Goal: Information Seeking & Learning: Check status

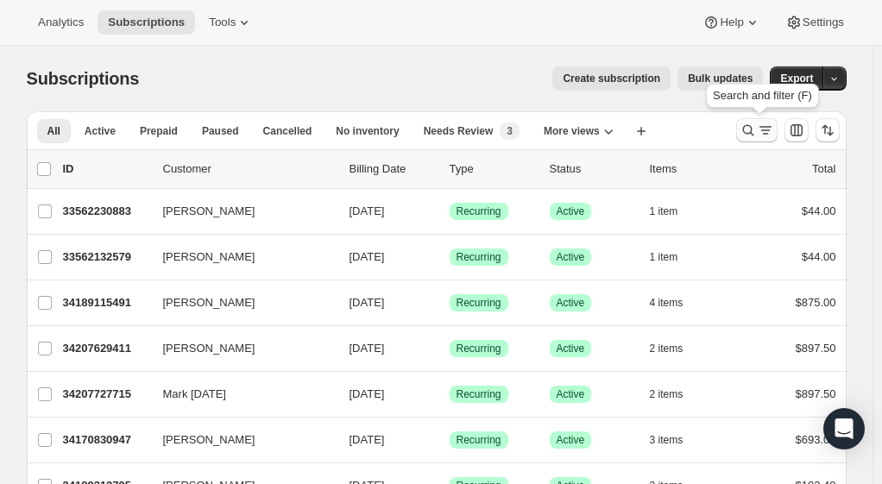
click at [754, 138] on icon "Search and filter results" at bounding box center [748, 130] width 17 height 17
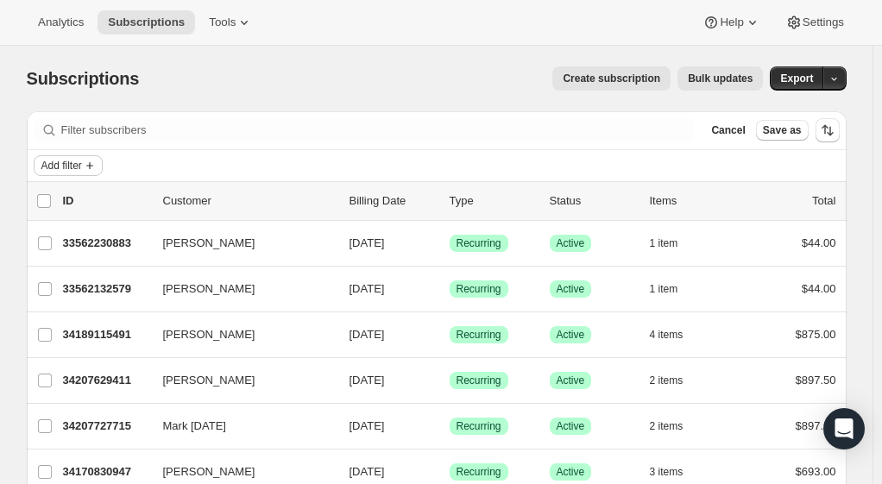
click at [54, 167] on span "Add filter" at bounding box center [61, 166] width 41 height 14
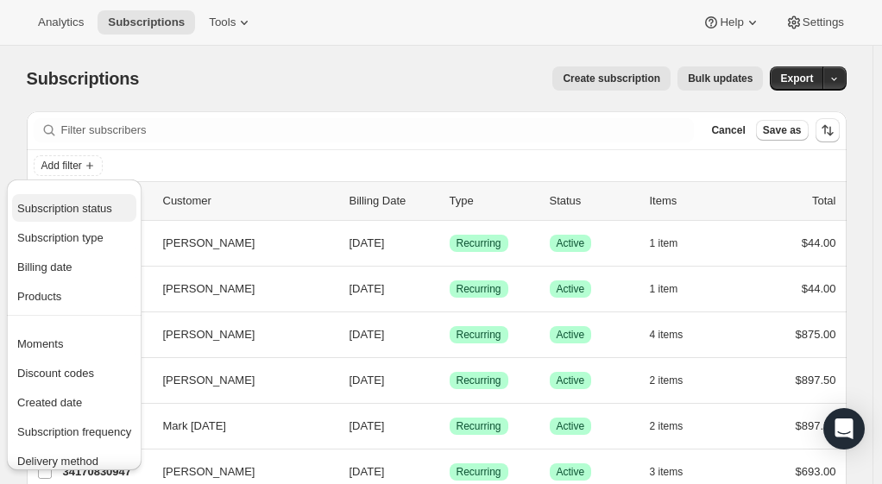
click at [66, 212] on span "Subscription status" at bounding box center [64, 208] width 95 height 13
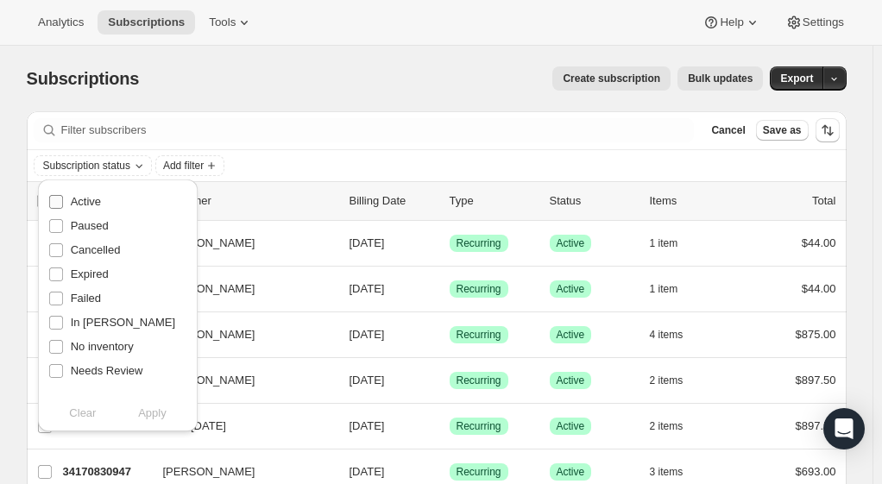
click at [95, 206] on span "Active" at bounding box center [86, 201] width 30 height 13
click at [63, 206] on input "Active" at bounding box center [56, 202] width 14 height 14
checkbox input "true"
click at [97, 225] on span "Paused" at bounding box center [90, 225] width 38 height 13
click at [63, 225] on input "Paused" at bounding box center [56, 226] width 14 height 14
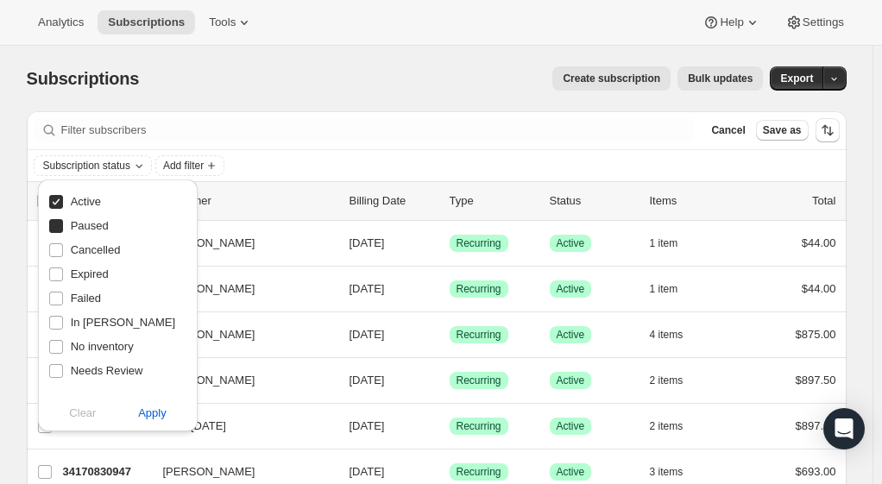
checkbox input "true"
click at [162, 413] on span "Apply" at bounding box center [152, 413] width 28 height 17
click at [235, 164] on span "Add filter" at bounding box center [228, 166] width 41 height 14
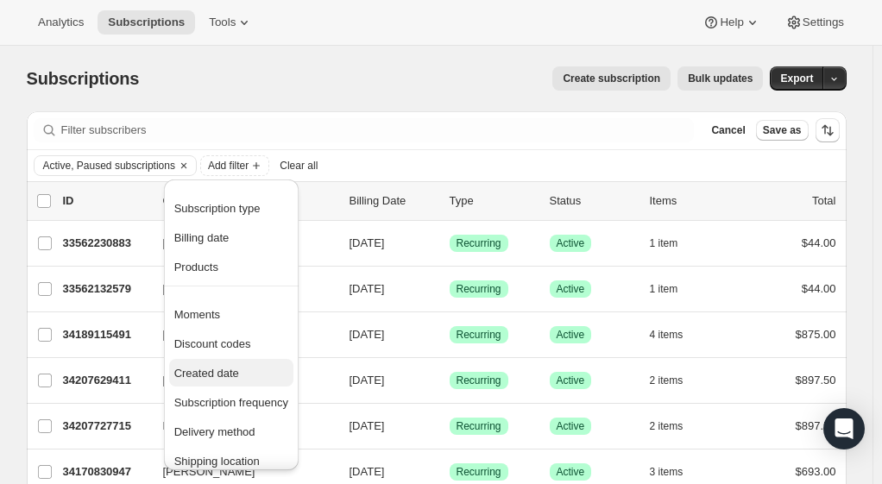
click at [206, 376] on span "Created date" at bounding box center [206, 373] width 65 height 13
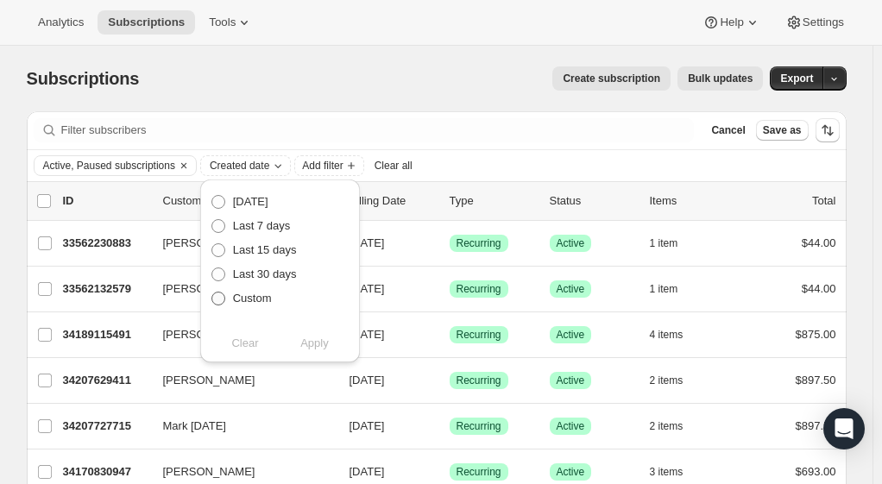
click at [252, 306] on span "Custom" at bounding box center [252, 298] width 39 height 17
click at [212, 293] on input "Custom" at bounding box center [211, 292] width 1 height 1
radio input "true"
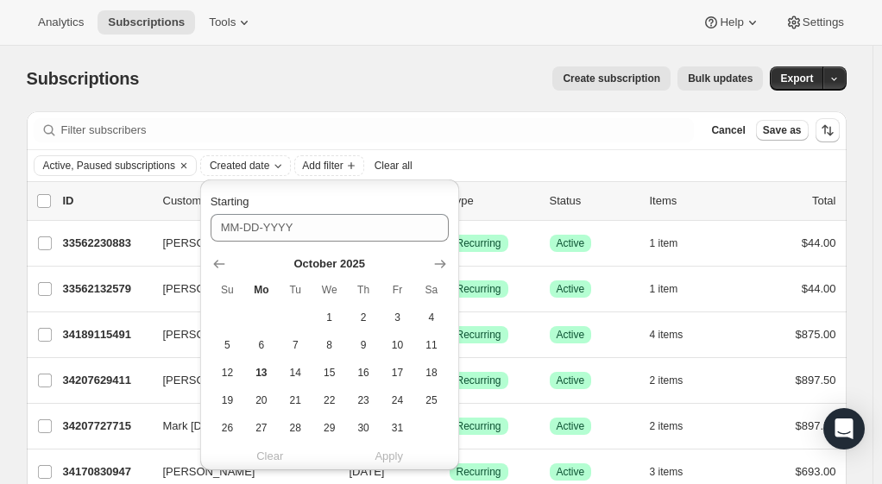
scroll to position [142, 0]
click at [217, 262] on icon "Show previous month, September 2025" at bounding box center [218, 263] width 11 height 9
click at [260, 319] on span "1" at bounding box center [261, 317] width 20 height 14
type input "09-01-2025"
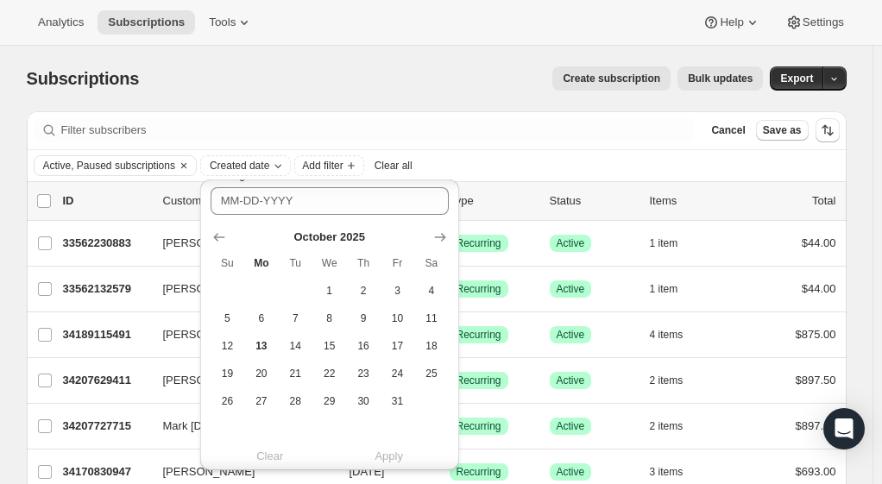
scroll to position [432, 0]
click at [217, 233] on icon "Show previous month, September 2025" at bounding box center [218, 236] width 11 height 9
click at [297, 402] on span "30" at bounding box center [296, 401] width 20 height 14
type input "09-30-2025"
click at [394, 460] on span "Apply" at bounding box center [389, 456] width 28 height 17
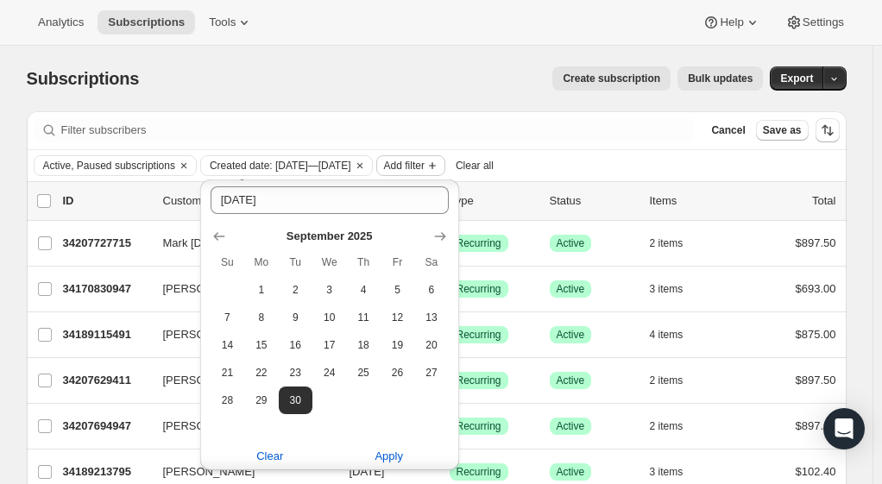
click at [439, 166] on icon "Add filter" at bounding box center [433, 166] width 14 height 14
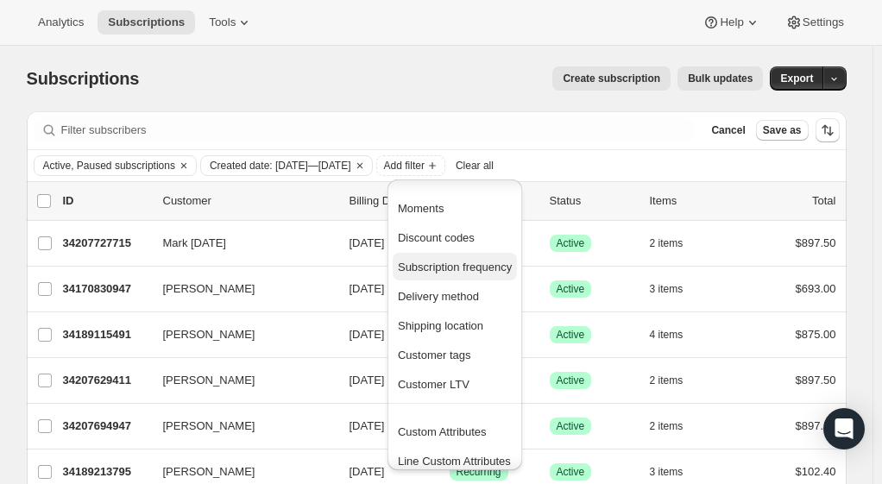
scroll to position [115, 0]
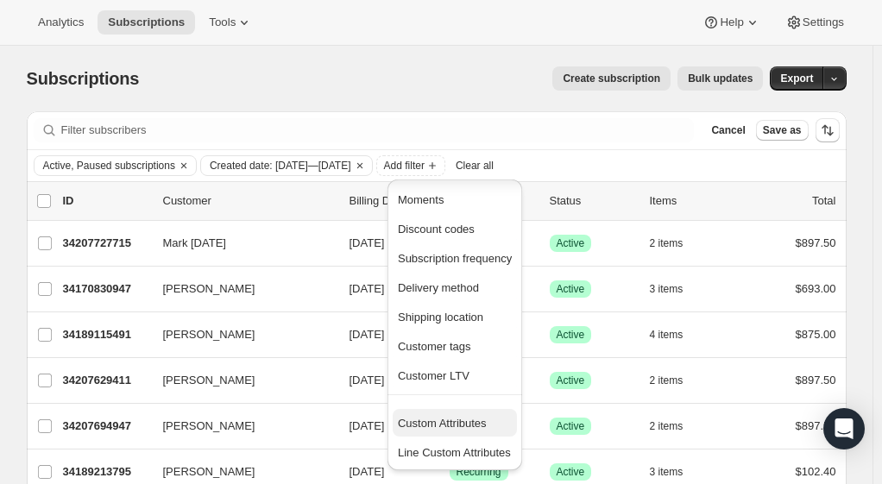
click at [453, 428] on span "Custom Attributes" at bounding box center [442, 423] width 89 height 13
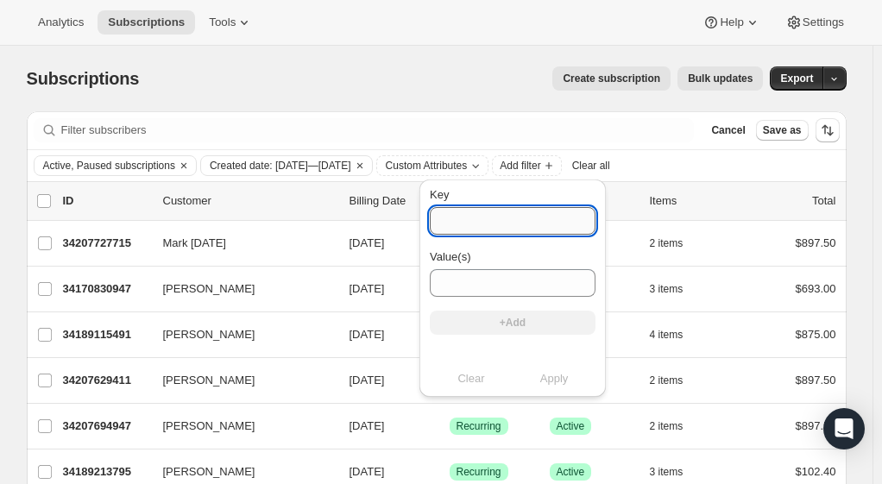
click at [459, 219] on input "Key" at bounding box center [513, 221] width 166 height 28
type input "sales_associate_name"
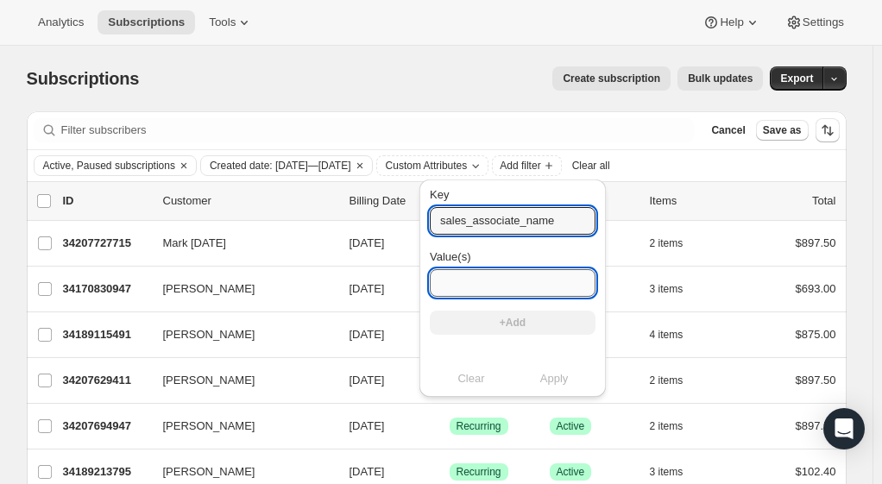
click at [495, 287] on input "Value(s)" at bounding box center [513, 283] width 166 height 28
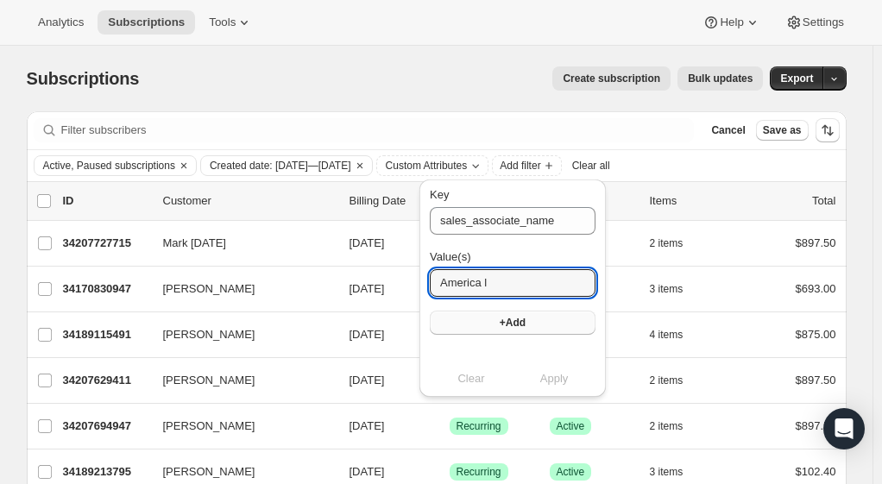
type input "America l"
click at [525, 332] on button "+Add" at bounding box center [513, 323] width 166 height 24
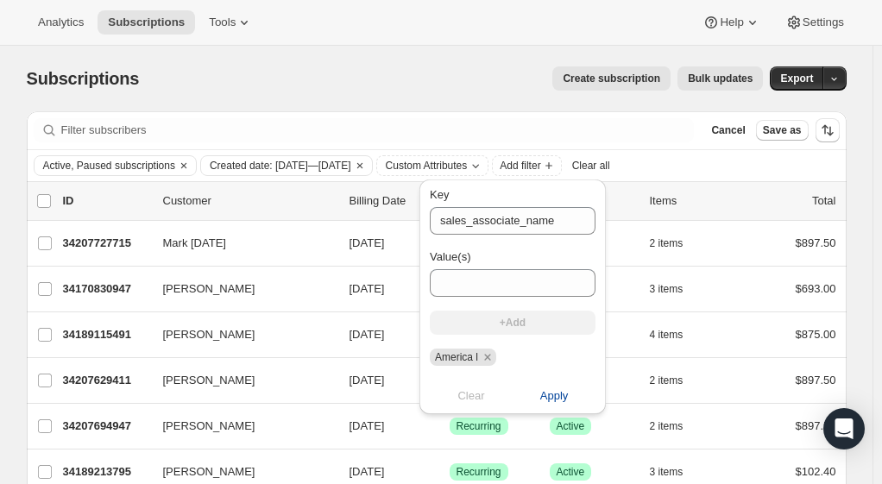
click at [543, 397] on span "Apply" at bounding box center [554, 396] width 28 height 17
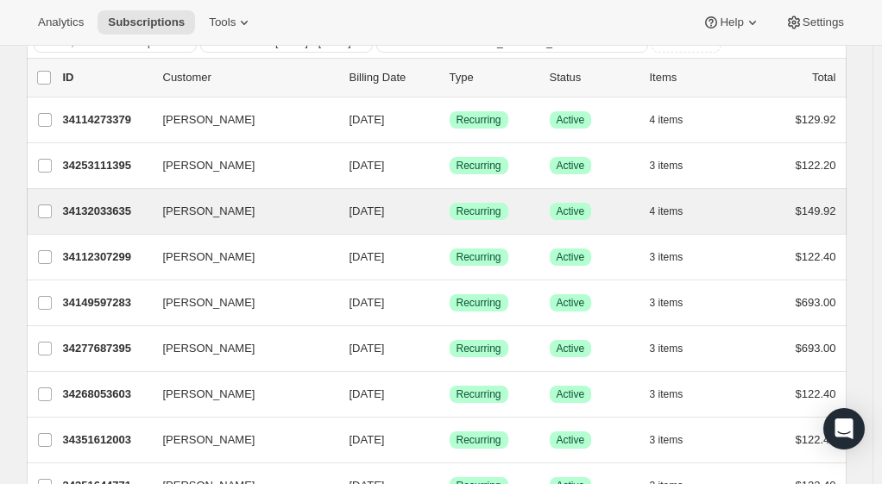
scroll to position [0, 0]
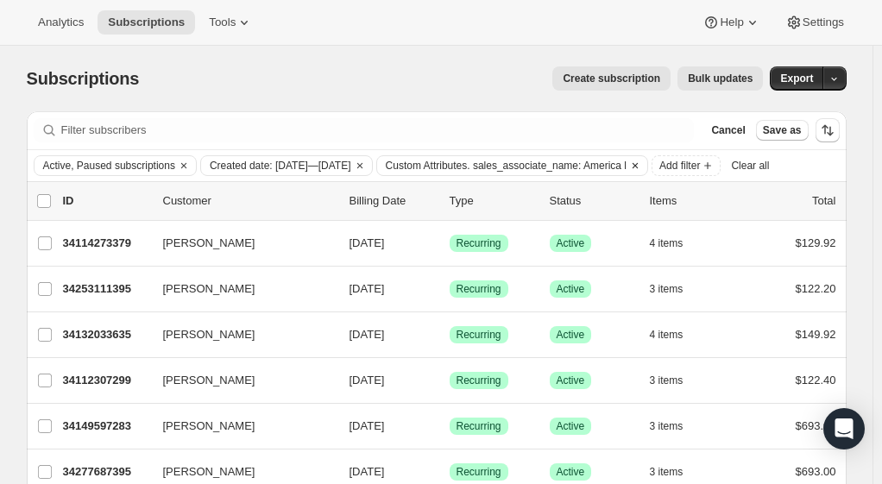
click at [562, 167] on span "Custom Attributes. sales_associate_name: America l" at bounding box center [506, 166] width 241 height 14
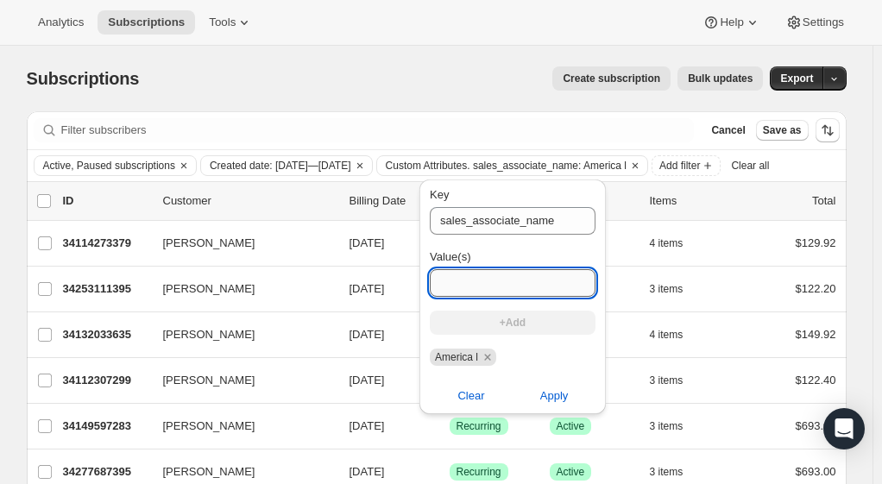
click at [511, 282] on input "Value(s)" at bounding box center [513, 283] width 166 height 28
type input "carlos v"
click at [521, 325] on button "+Add" at bounding box center [513, 323] width 166 height 24
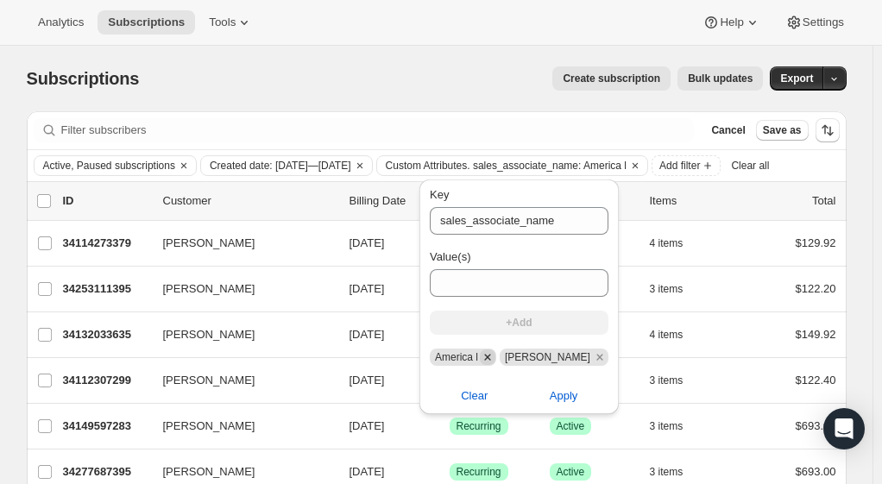
click at [482, 363] on icon "Remove America l" at bounding box center [488, 358] width 16 height 16
click at [549, 402] on span "Apply" at bounding box center [554, 396] width 28 height 17
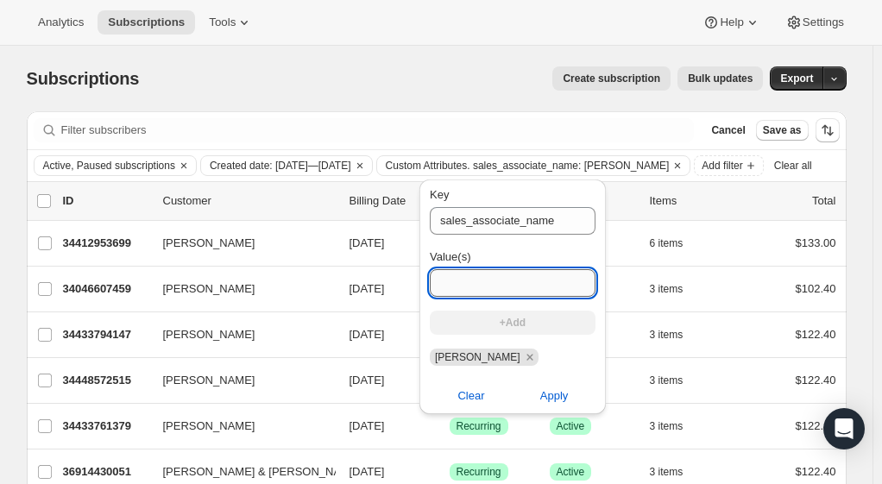
click at [492, 281] on input "Value(s)" at bounding box center [513, 283] width 166 height 28
type input "janelle p"
click at [534, 330] on button "+Add" at bounding box center [513, 323] width 166 height 24
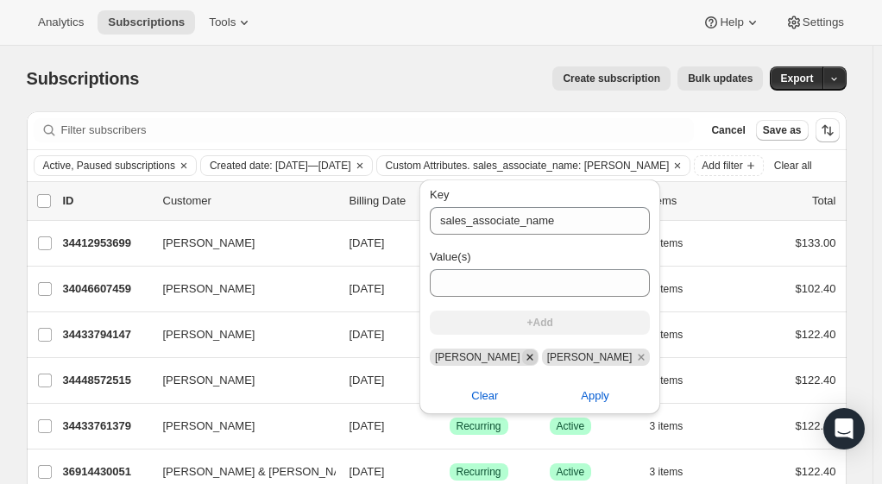
click at [526, 357] on icon "Remove carlos v" at bounding box center [529, 357] width 6 height 6
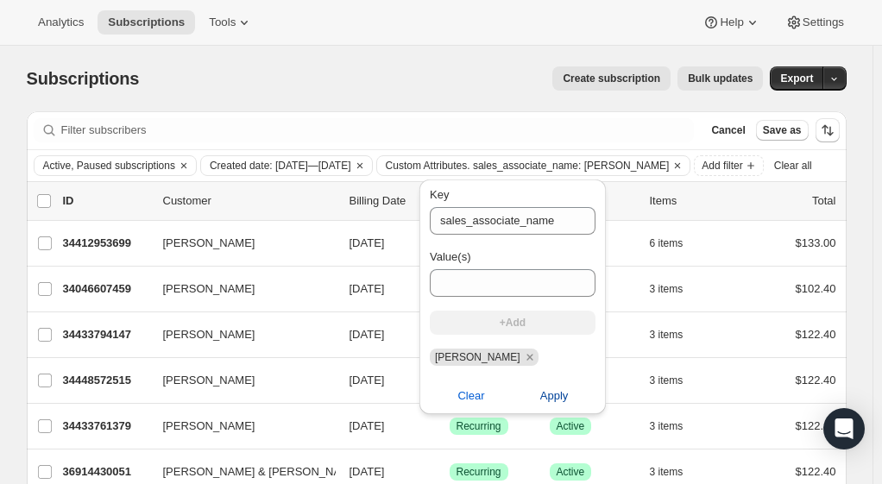
click at [559, 406] on button "Apply" at bounding box center [554, 396] width 104 height 28
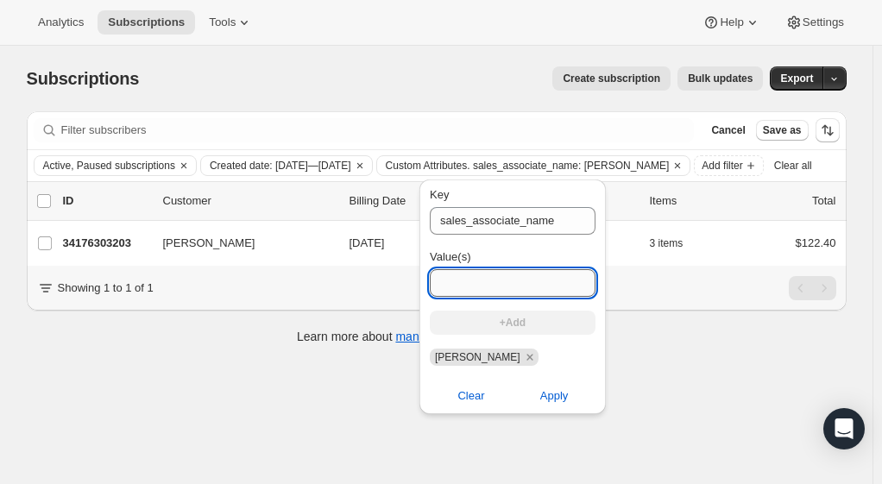
click at [518, 287] on input "Value(s)" at bounding box center [513, 283] width 166 height 28
type input "keegan b"
click at [535, 316] on button "+Add" at bounding box center [513, 323] width 166 height 24
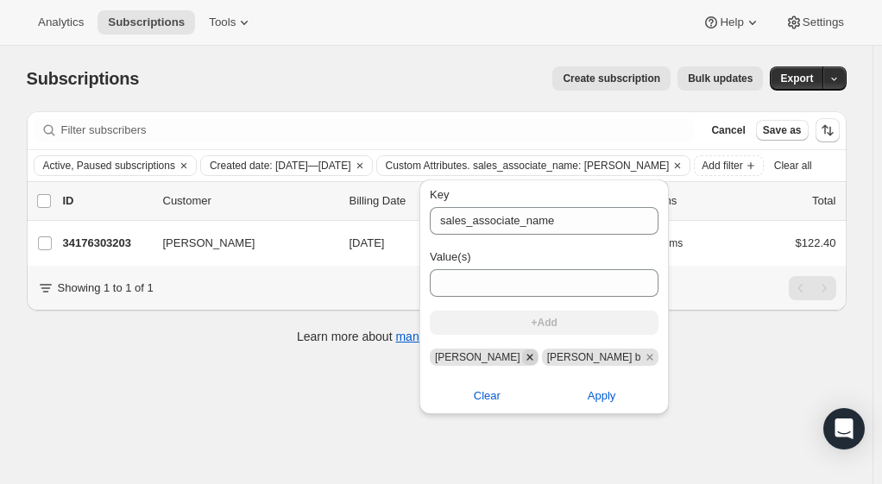
click at [522, 361] on icon "Remove janelle p" at bounding box center [530, 358] width 16 height 16
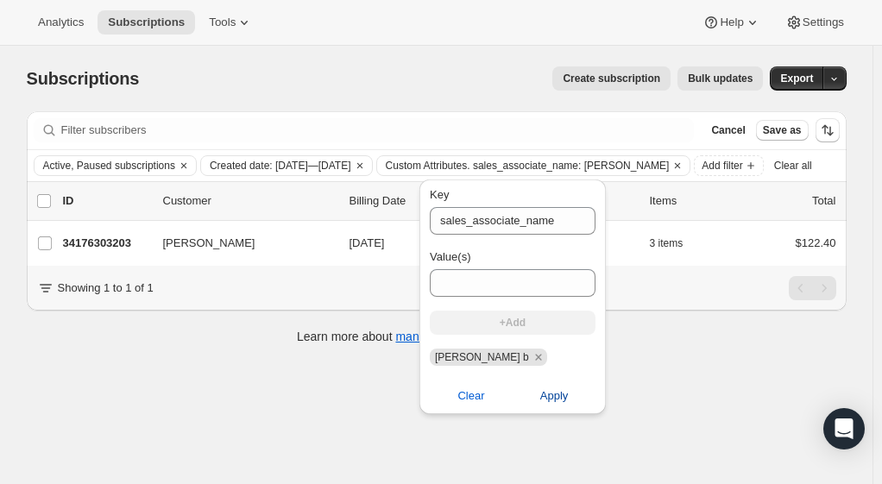
click at [544, 407] on button "Apply" at bounding box center [554, 396] width 104 height 28
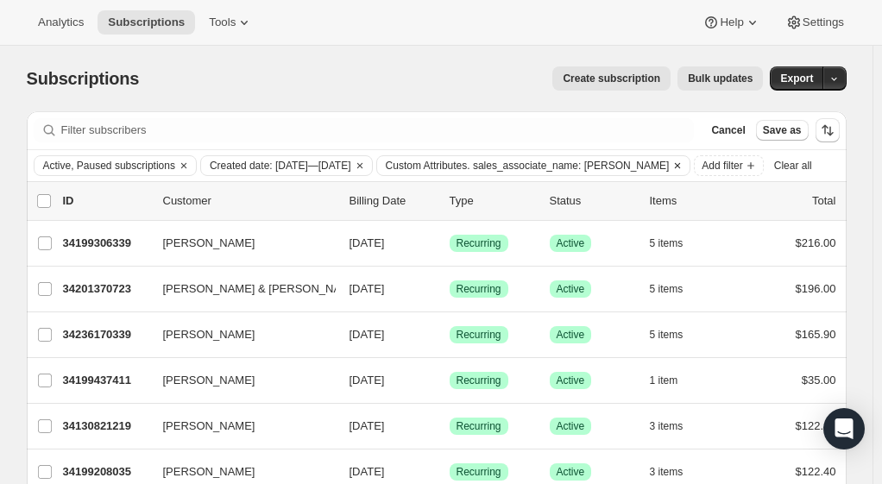
click at [483, 159] on span "Custom Attributes. sales_associate_name: keegan b" at bounding box center [528, 166] width 284 height 14
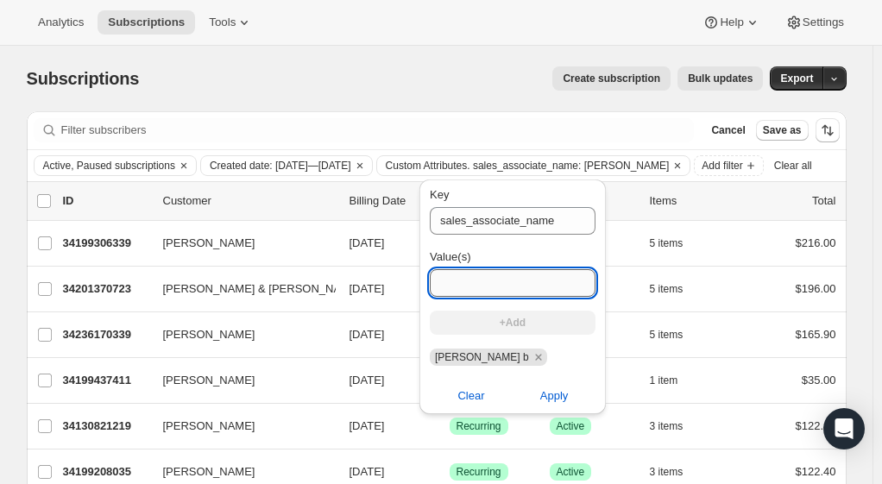
click at [480, 283] on input "Value(s)" at bounding box center [513, 283] width 166 height 28
type input "maya p"
click at [508, 318] on span "+Add" at bounding box center [513, 323] width 26 height 14
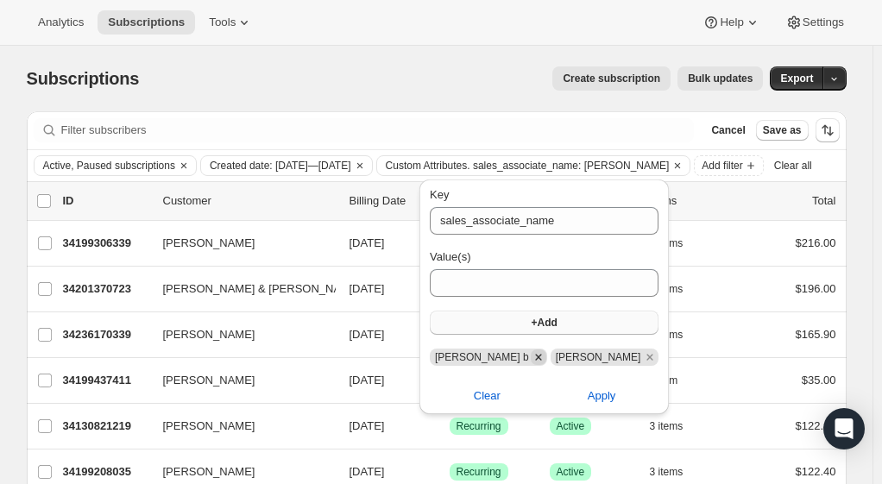
click at [535, 357] on icon "Remove keegan b" at bounding box center [538, 357] width 6 height 6
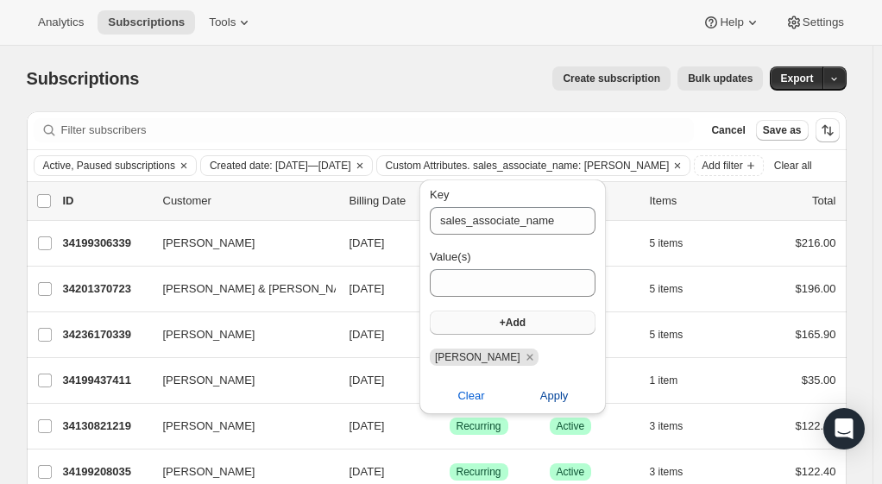
click at [552, 403] on span "Apply" at bounding box center [554, 396] width 28 height 17
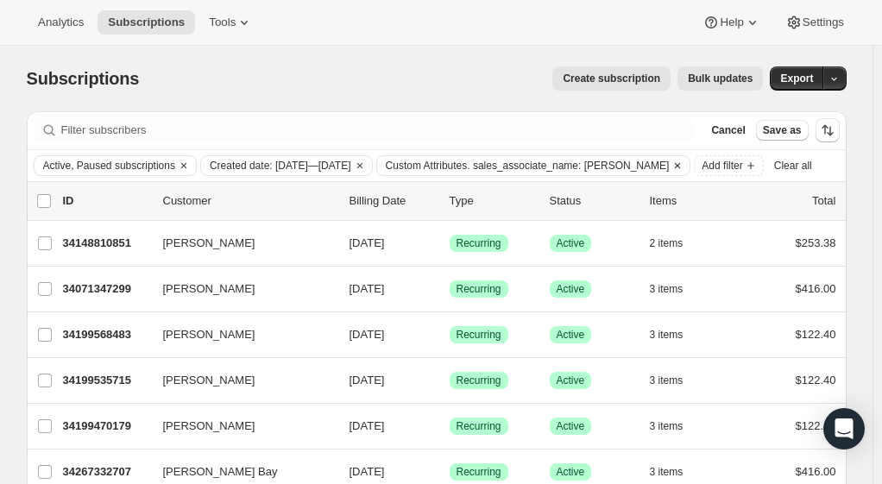
click at [511, 164] on span "Custom Attributes. sales_associate_name: maya p" at bounding box center [528, 166] width 284 height 14
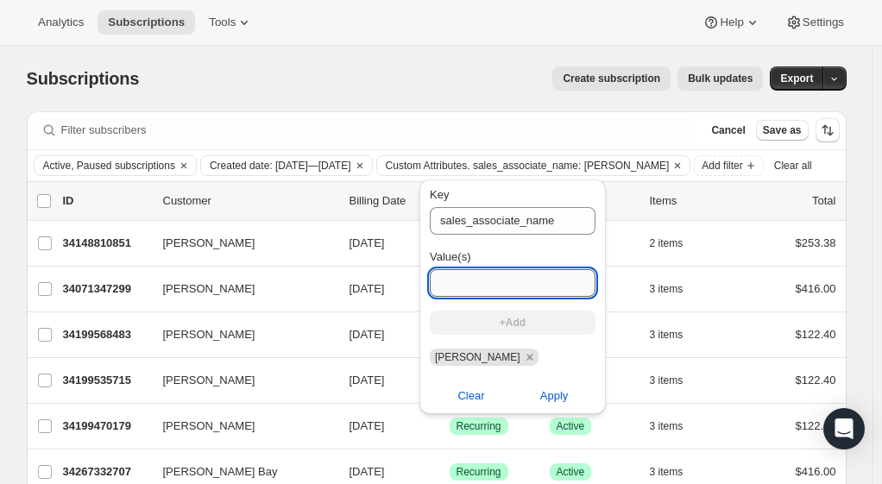
click at [470, 291] on input "Value(s)" at bounding box center [513, 283] width 166 height 28
type input "scott v"
click at [511, 330] on span "+Add" at bounding box center [513, 323] width 26 height 14
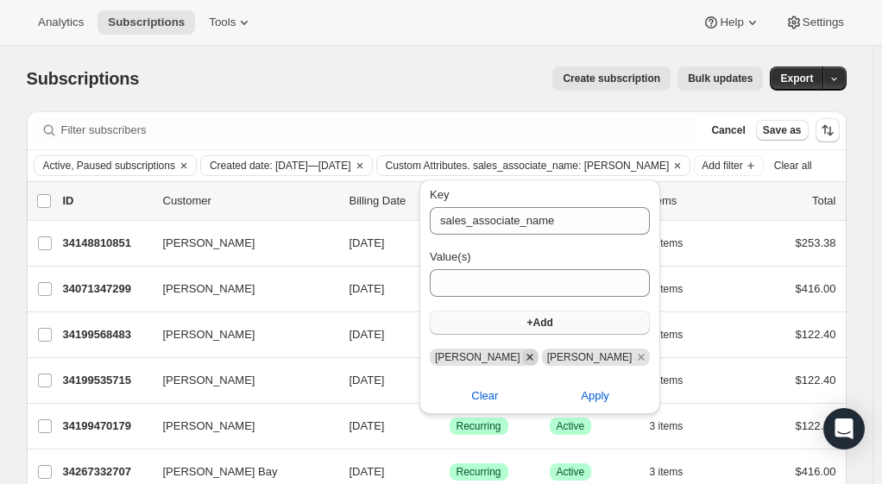
click at [526, 357] on icon "Remove maya p" at bounding box center [529, 357] width 6 height 6
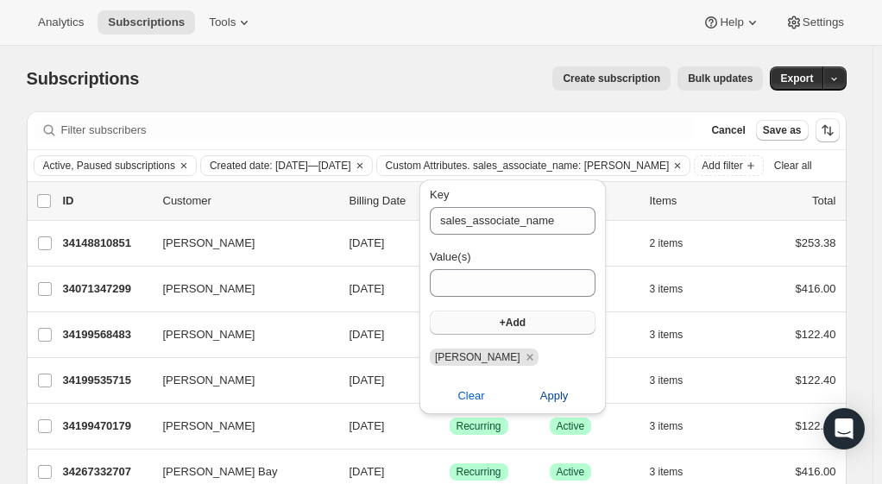
click at [547, 404] on span "Apply" at bounding box center [554, 396] width 28 height 17
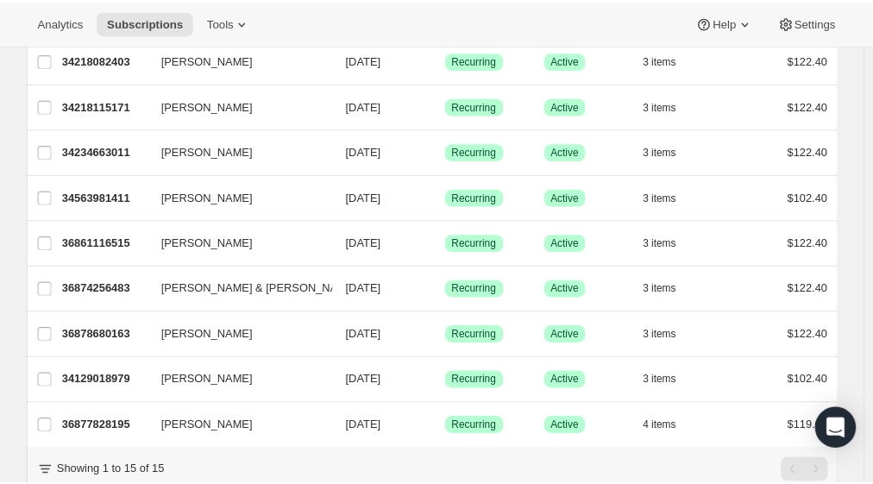
scroll to position [526, 0]
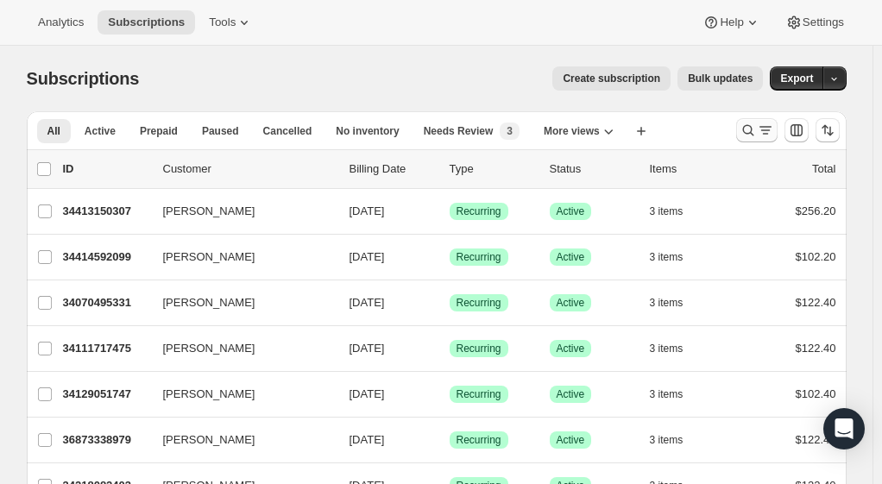
click at [757, 124] on icon "Search and filter results" at bounding box center [748, 130] width 17 height 17
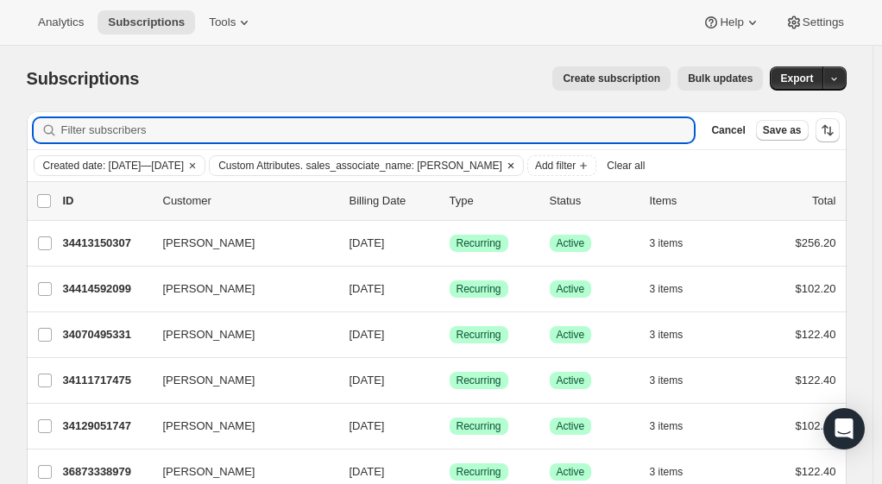
click at [452, 167] on span "Custom Attributes. sales_associate_name: scott v" at bounding box center [360, 166] width 284 height 14
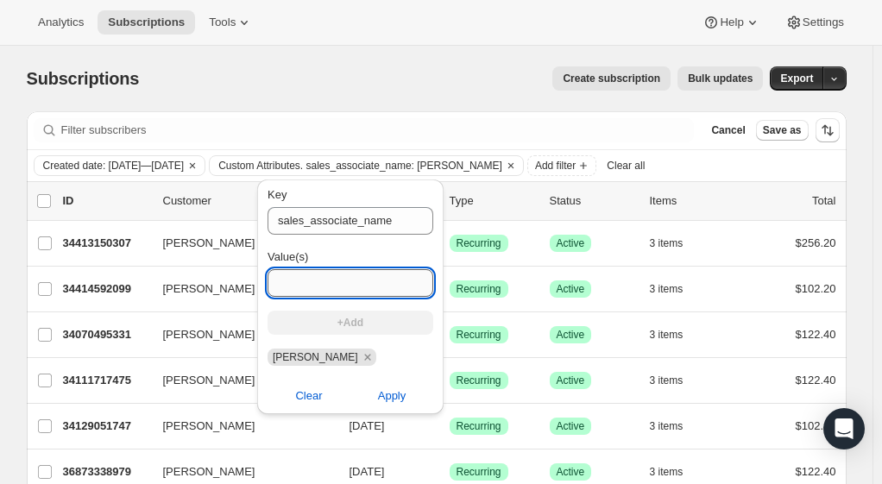
click at [368, 278] on input "Value(s)" at bounding box center [351, 283] width 166 height 28
type input "Jessica G"
click at [373, 321] on button "+Add" at bounding box center [351, 323] width 166 height 24
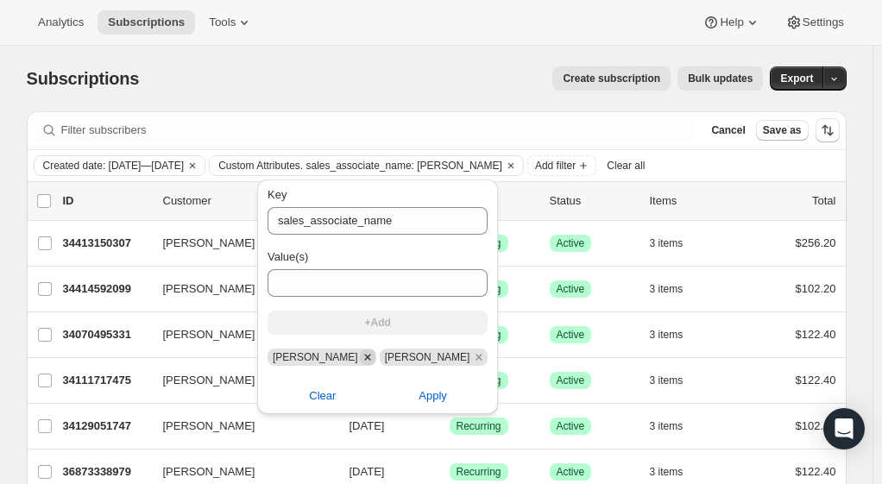
click at [364, 357] on icon "Remove scott v" at bounding box center [367, 357] width 6 height 6
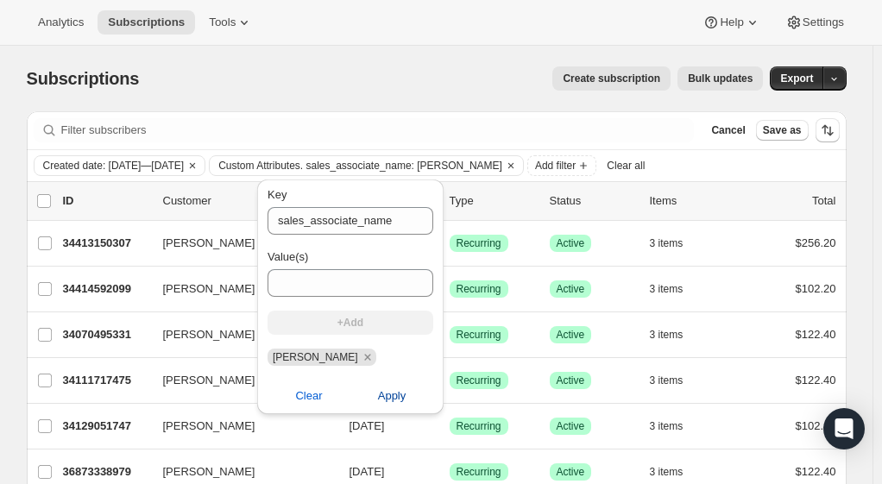
click at [388, 407] on button "Apply" at bounding box center [392, 396] width 104 height 28
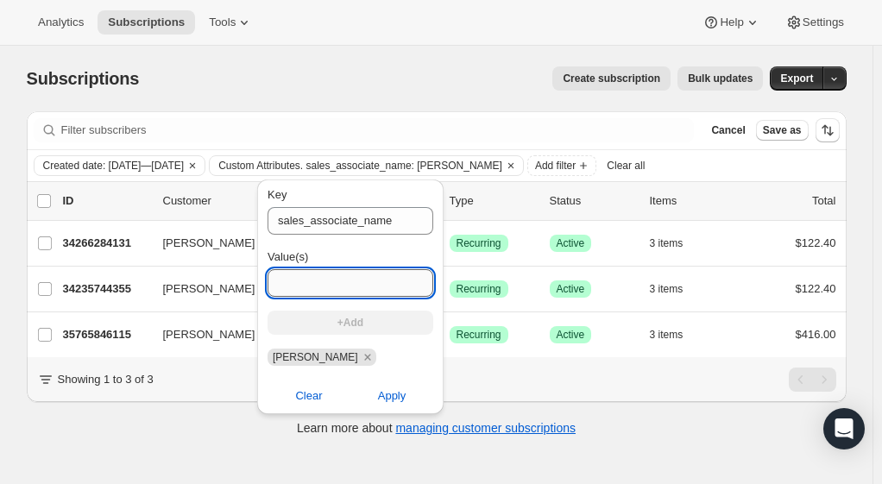
click at [306, 285] on input "Value(s)" at bounding box center [351, 283] width 166 height 28
type input "tyrah R"
click at [380, 325] on button "+Add" at bounding box center [351, 323] width 166 height 24
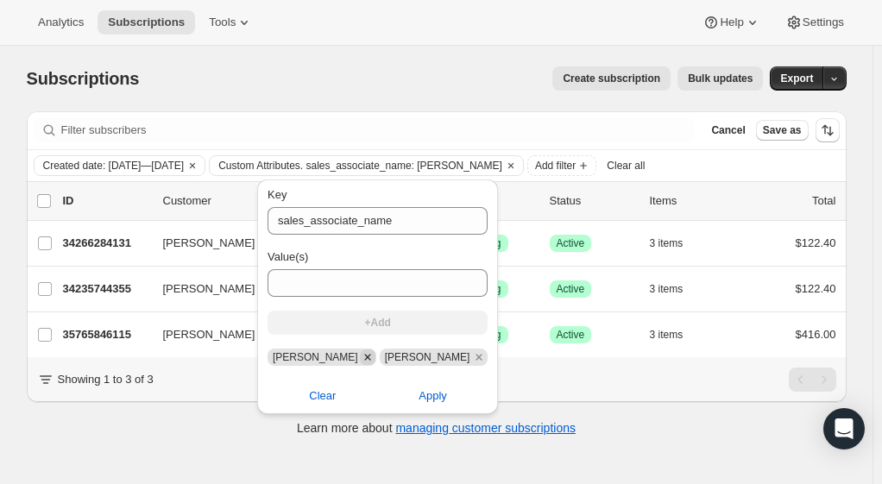
click at [360, 357] on icon "Remove Jessica G" at bounding box center [368, 358] width 16 height 16
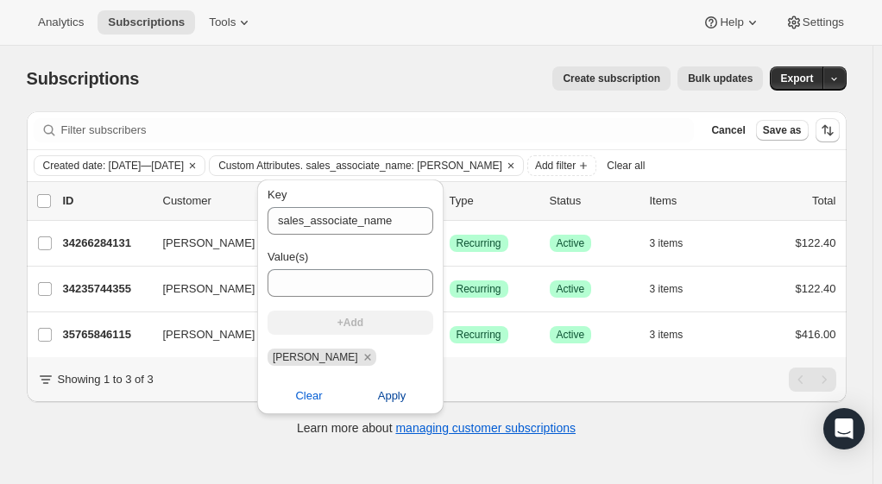
click at [388, 405] on button "Apply" at bounding box center [392, 396] width 104 height 28
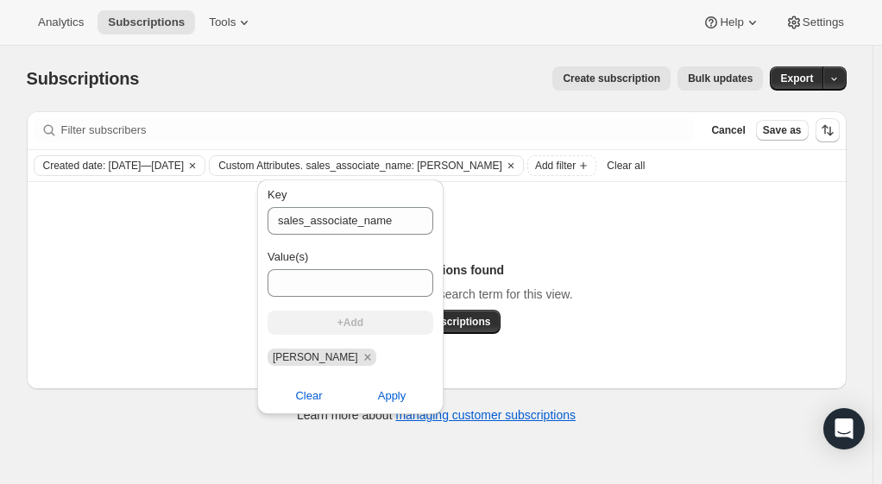
click at [148, 225] on div "No subscriptions found Try changing the filters or search term for this view. V…" at bounding box center [437, 285] width 820 height 207
